Goal: Information Seeking & Learning: Learn about a topic

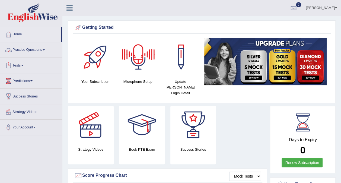
click at [31, 66] on link "Tests" at bounding box center [31, 65] width 62 height 14
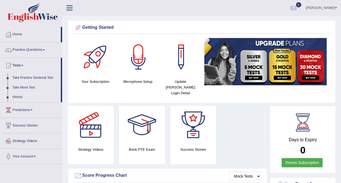
click at [21, 97] on link "History" at bounding box center [35, 97] width 51 height 10
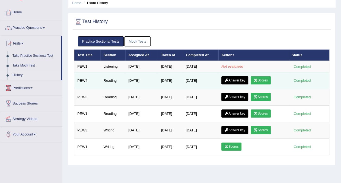
scroll to position [27, 0]
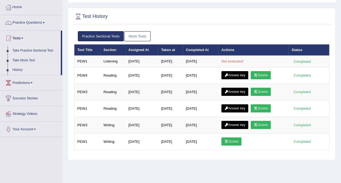
click at [134, 42] on div "Practice Sectional Tests Mock Tests" at bounding box center [201, 37] width 255 height 16
click at [134, 39] on link "Mock Tests" at bounding box center [137, 36] width 26 height 10
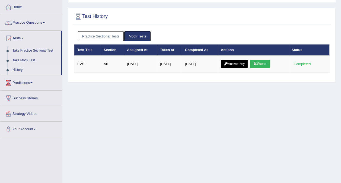
click at [110, 39] on link "Practice Sectional Tests" at bounding box center [101, 36] width 46 height 10
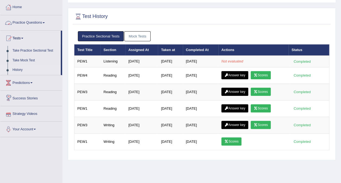
drag, startPoint x: 41, startPoint y: 23, endPoint x: 41, endPoint y: 29, distance: 5.2
click at [41, 23] on link "Practice Questions" at bounding box center [31, 22] width 62 height 14
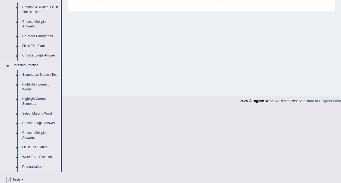
scroll to position [214, 0]
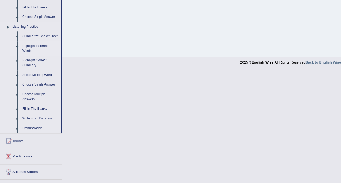
click at [26, 50] on link "Highlight Incorrect Words" at bounding box center [40, 48] width 41 height 14
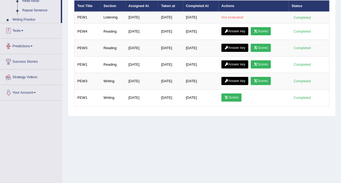
scroll to position [102, 0]
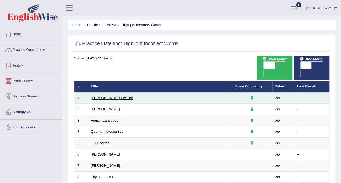
click at [108, 96] on link "Ward Division" at bounding box center [112, 98] width 42 height 4
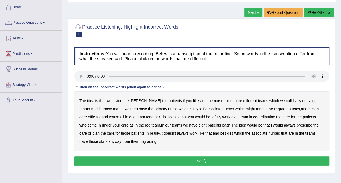
scroll to position [54, 0]
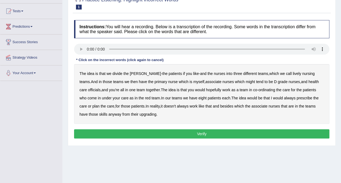
click at [293, 74] on b "lively" at bounding box center [297, 73] width 8 height 4
click at [228, 78] on div "The idea is that we divide the ward - the patients if you like - and the nurses…" at bounding box center [201, 94] width 255 height 60
click at [246, 81] on b "might" at bounding box center [250, 82] width 9 height 4
click at [180, 132] on button "Verify" at bounding box center [201, 133] width 255 height 9
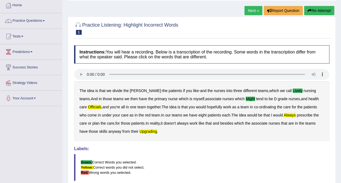
scroll to position [21, 0]
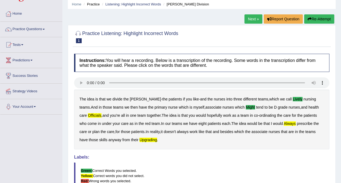
click at [314, 21] on button "Re-Attempt" at bounding box center [319, 18] width 30 height 9
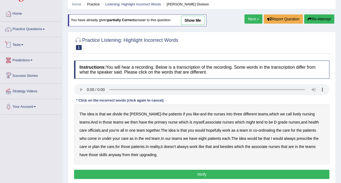
click at [20, 46] on link "Tests" at bounding box center [31, 44] width 62 height 14
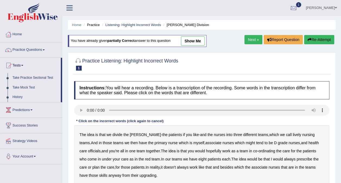
click at [297, 9] on div at bounding box center [294, 8] width 8 height 8
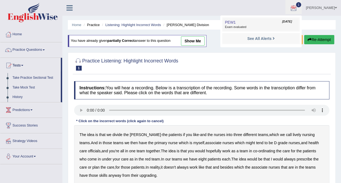
click at [272, 28] on span "Exam evaluated" at bounding box center [261, 27] width 72 height 4
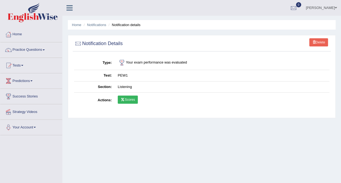
click at [129, 100] on link "Scores" at bounding box center [128, 100] width 20 height 8
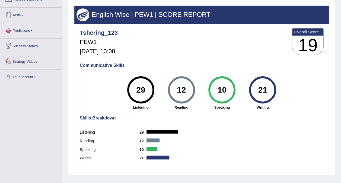
scroll to position [27, 0]
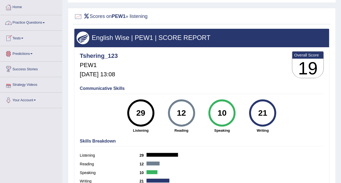
click at [26, 38] on link "Tests" at bounding box center [31, 38] width 62 height 14
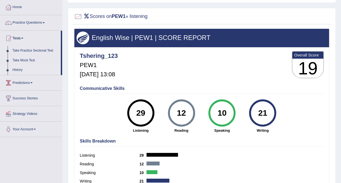
drag, startPoint x: 21, startPoint y: 70, endPoint x: 40, endPoint y: 65, distance: 20.3
click at [21, 70] on link "History" at bounding box center [35, 70] width 51 height 10
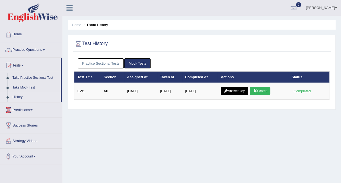
click at [99, 67] on link "Practice Sectional Tests" at bounding box center [101, 63] width 46 height 10
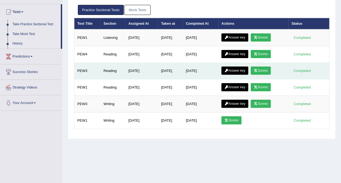
scroll to position [54, 0]
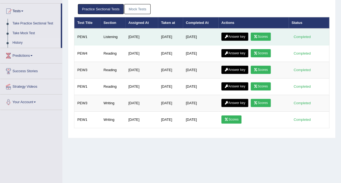
click at [234, 34] on link "Answer key" at bounding box center [235, 37] width 27 height 8
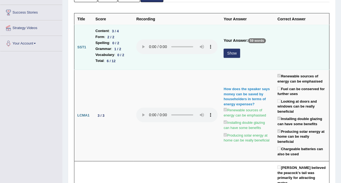
scroll to position [81, 0]
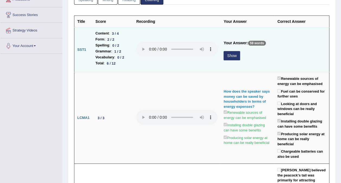
click at [233, 56] on button "Show" at bounding box center [232, 55] width 17 height 9
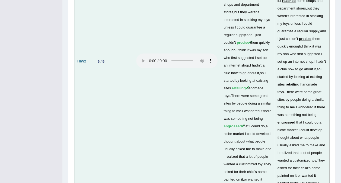
scroll to position [1888, 0]
